Goal: Task Accomplishment & Management: Manage account settings

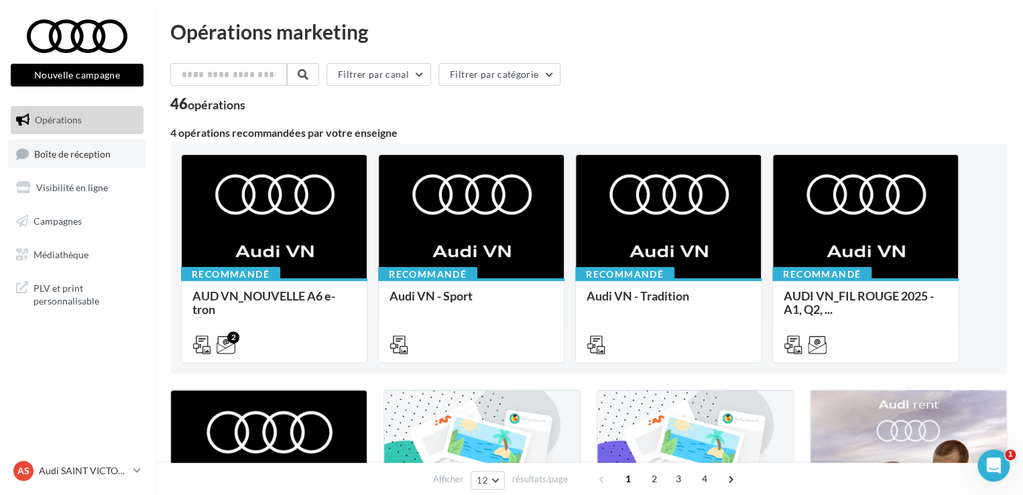
click at [113, 160] on link "Boîte de réception" at bounding box center [77, 153] width 138 height 29
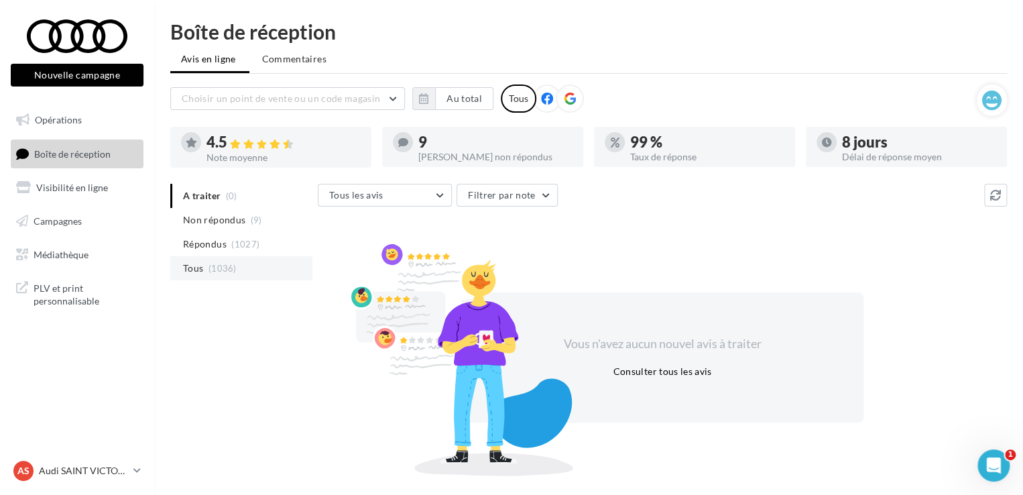
click at [219, 263] on span "(1036)" at bounding box center [222, 268] width 28 height 11
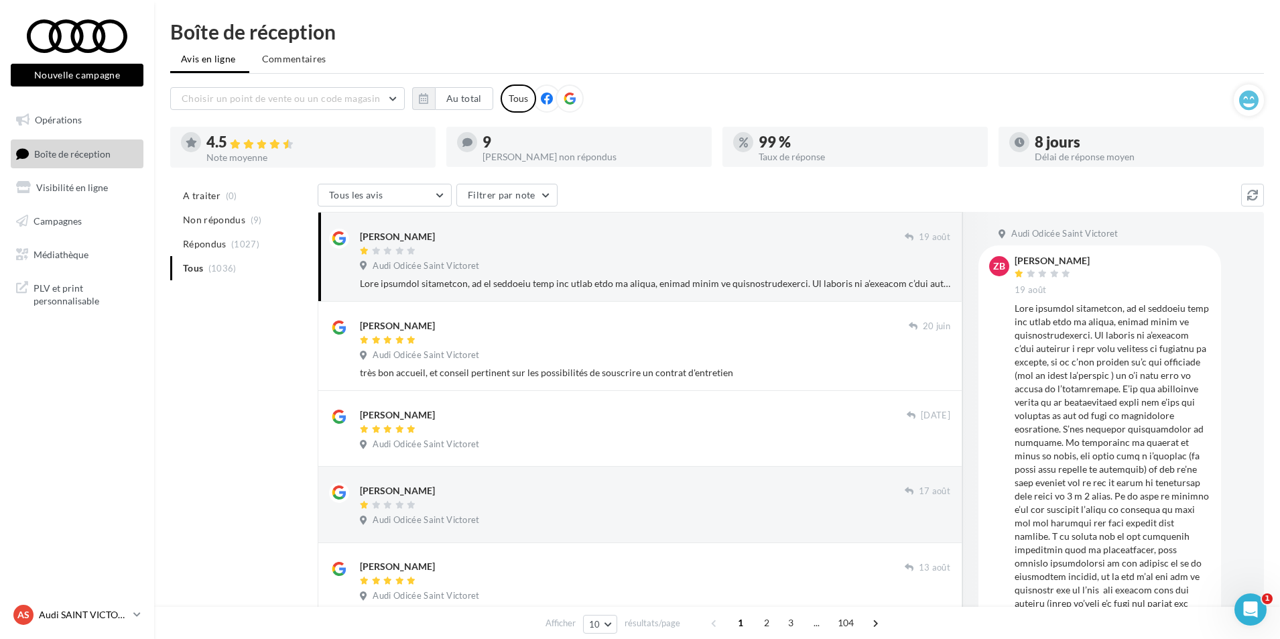
drag, startPoint x: 78, startPoint y: 618, endPoint x: 80, endPoint y: 606, distance: 12.2
click at [78, 494] on p "Audi SAINT VICTORET" at bounding box center [83, 614] width 89 height 13
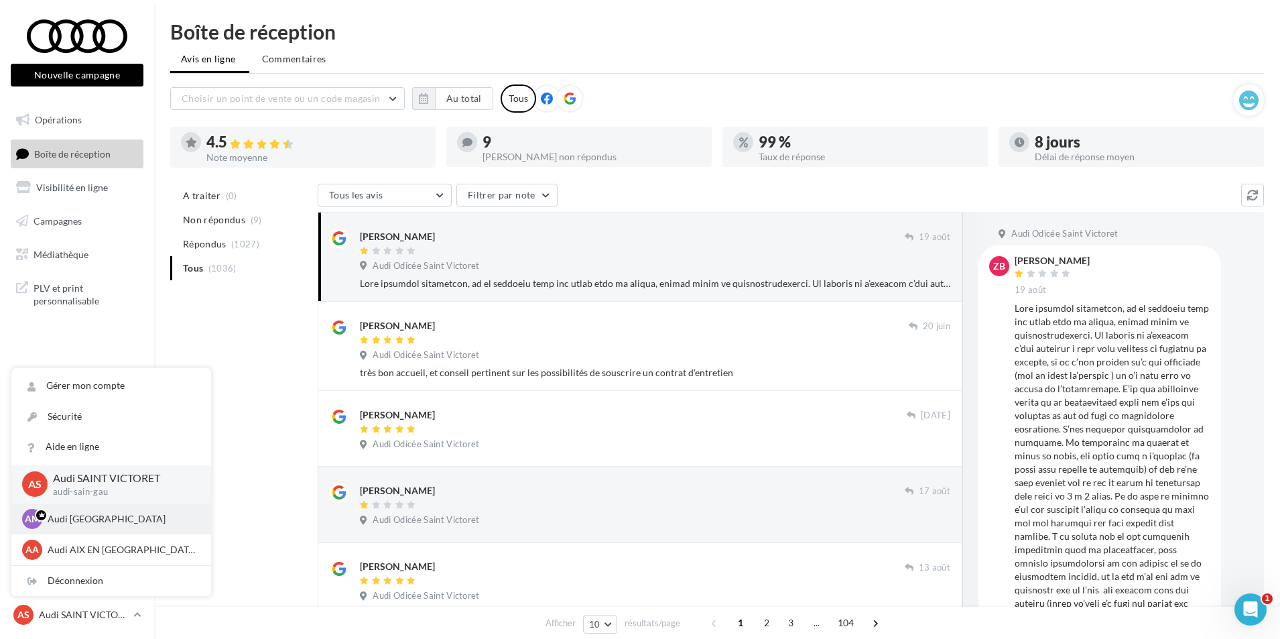
click at [92, 494] on p "Audi [GEOGRAPHIC_DATA]" at bounding box center [121, 518] width 147 height 13
